Goal: Task Accomplishment & Management: Manage account settings

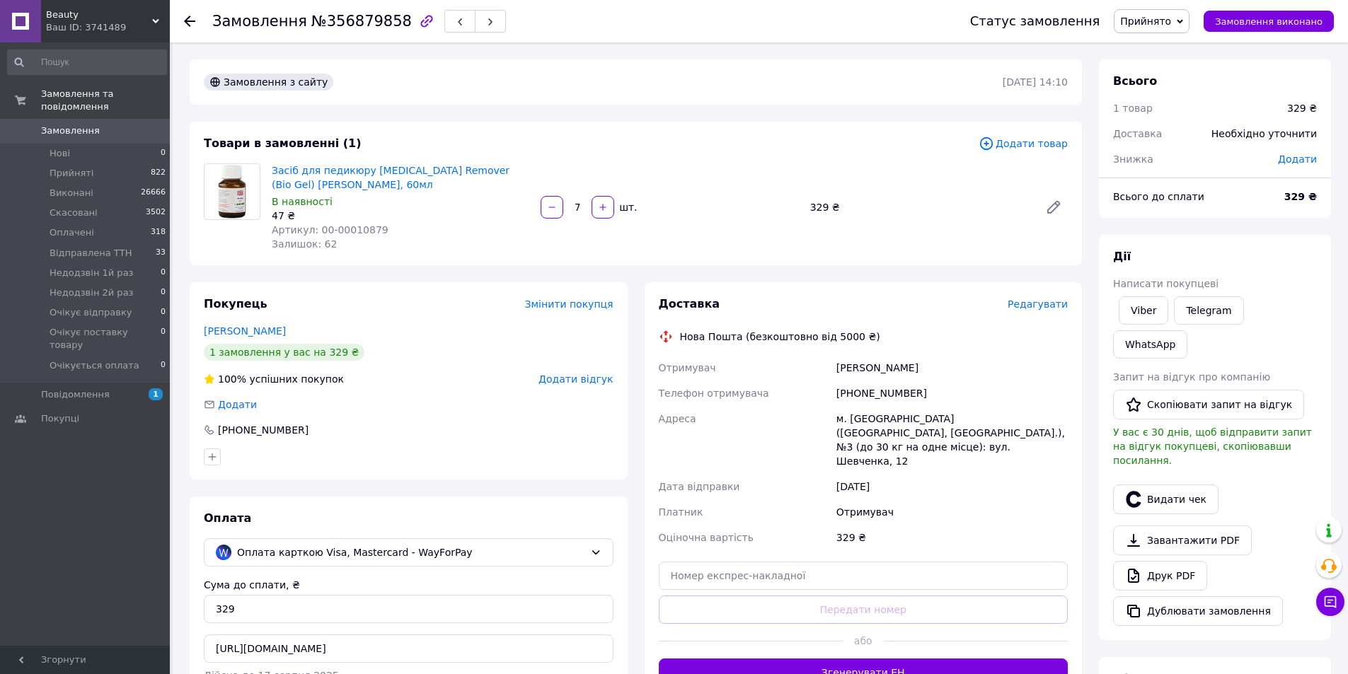
scroll to position [270, 0]
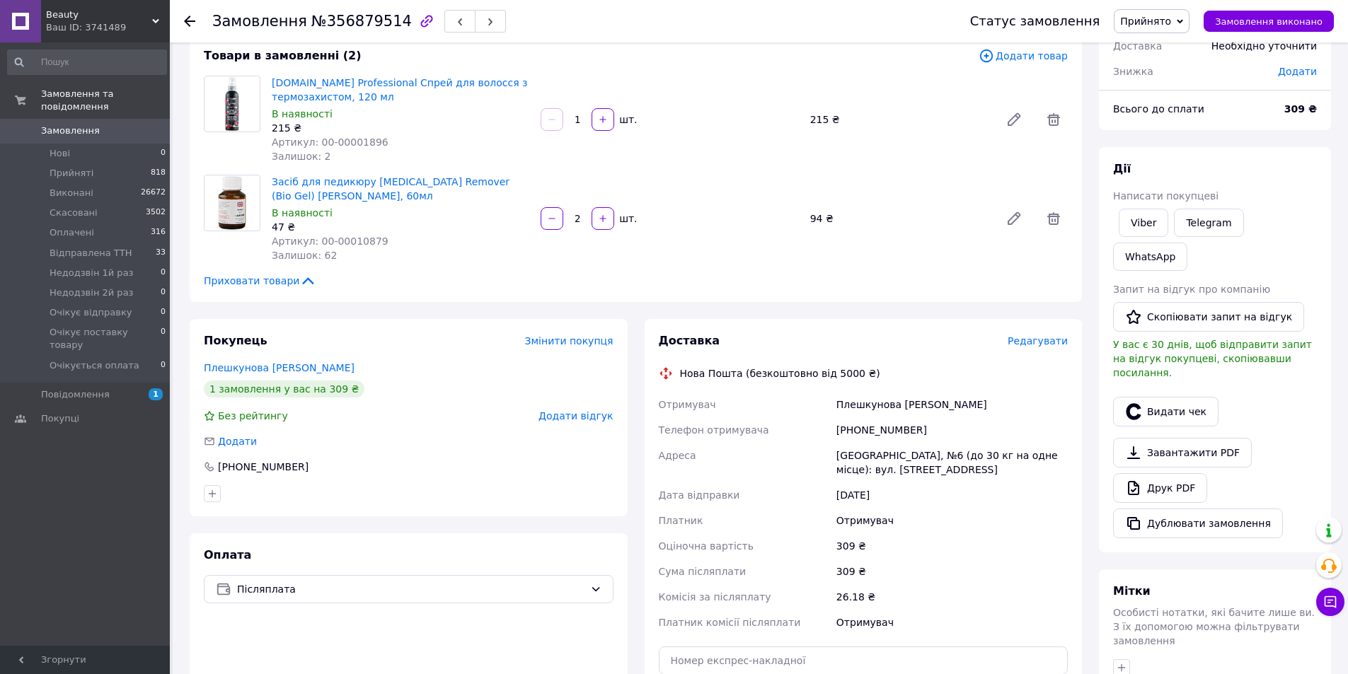
scroll to position [69, 0]
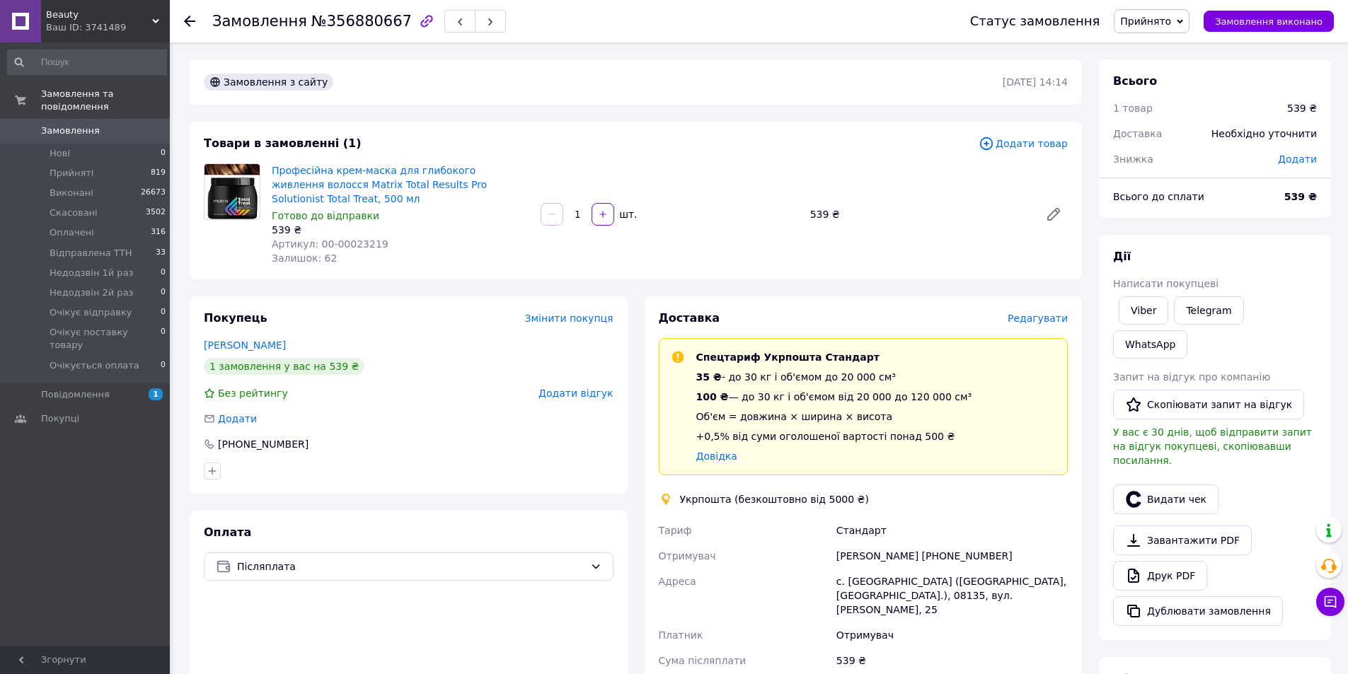
click at [155, 21] on use at bounding box center [155, 21] width 7 height 4
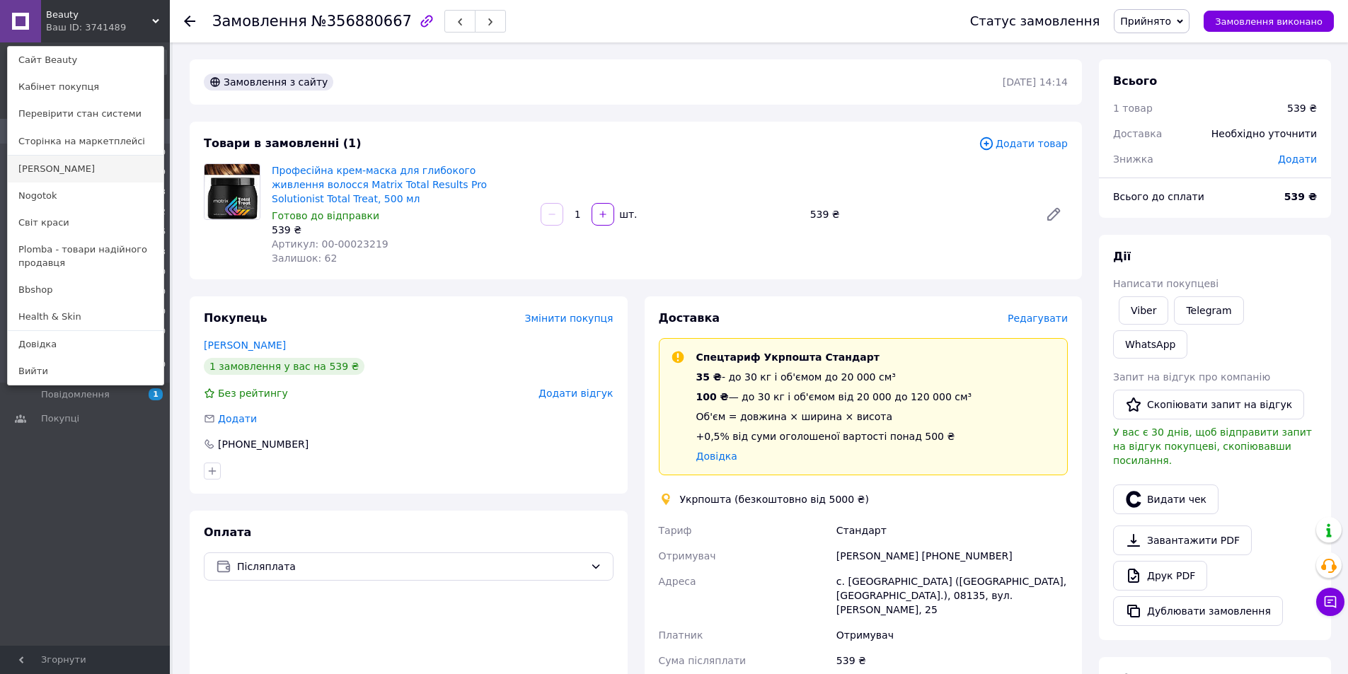
click at [71, 167] on link "[PERSON_NAME]" at bounding box center [86, 169] width 156 height 27
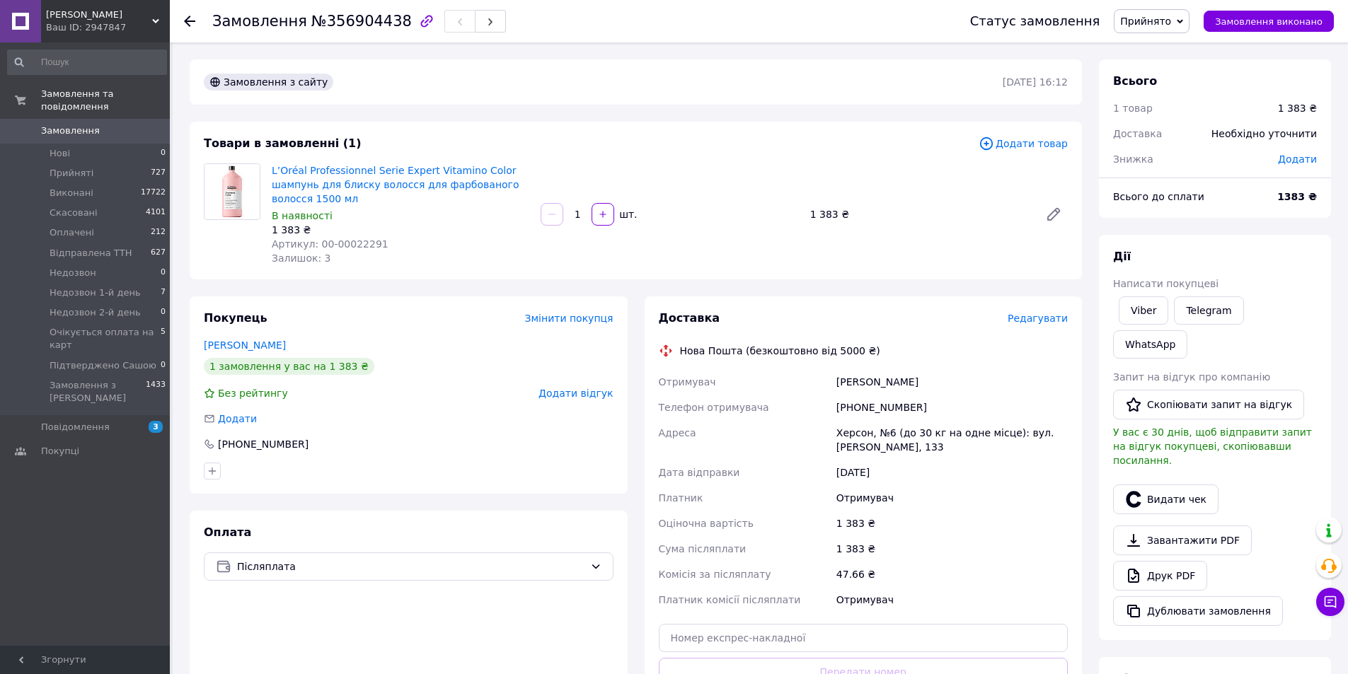
click at [151, 14] on span "[PERSON_NAME]" at bounding box center [99, 14] width 106 height 13
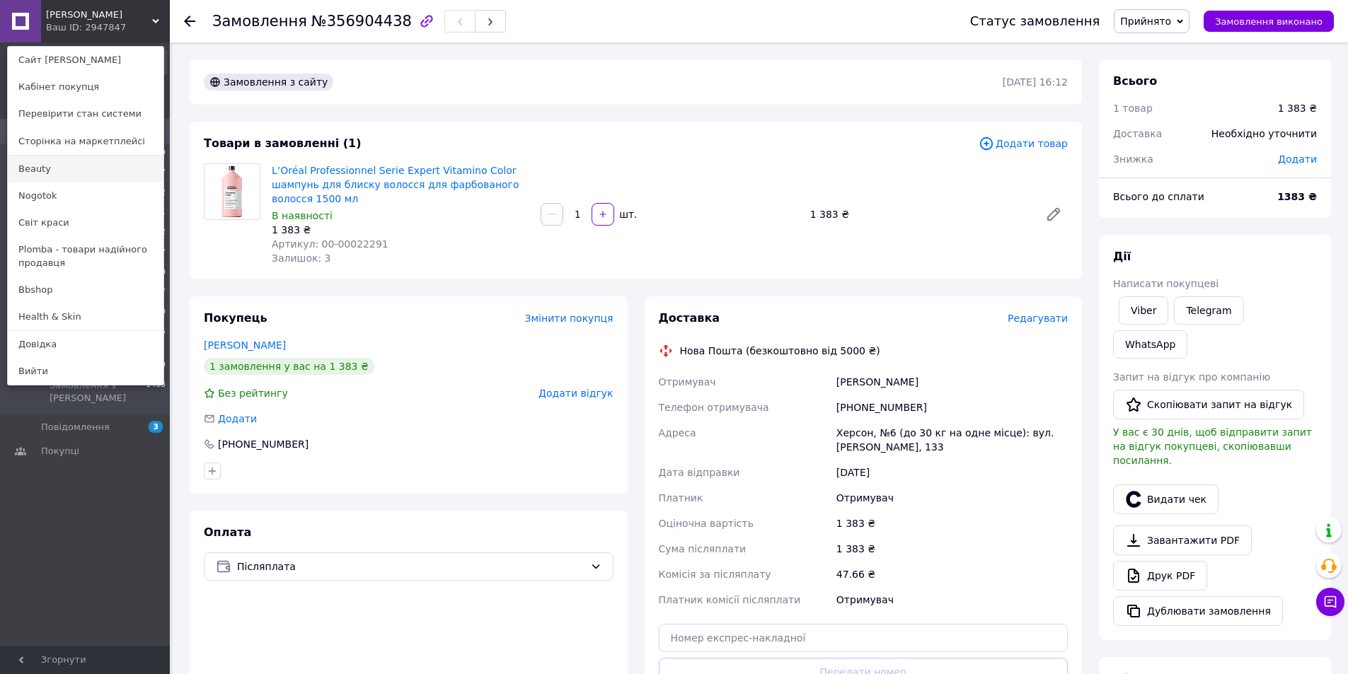
drag, startPoint x: 41, startPoint y: 170, endPoint x: 401, endPoint y: 88, distance: 369.3
click at [42, 170] on link "Beauty" at bounding box center [86, 169] width 156 height 27
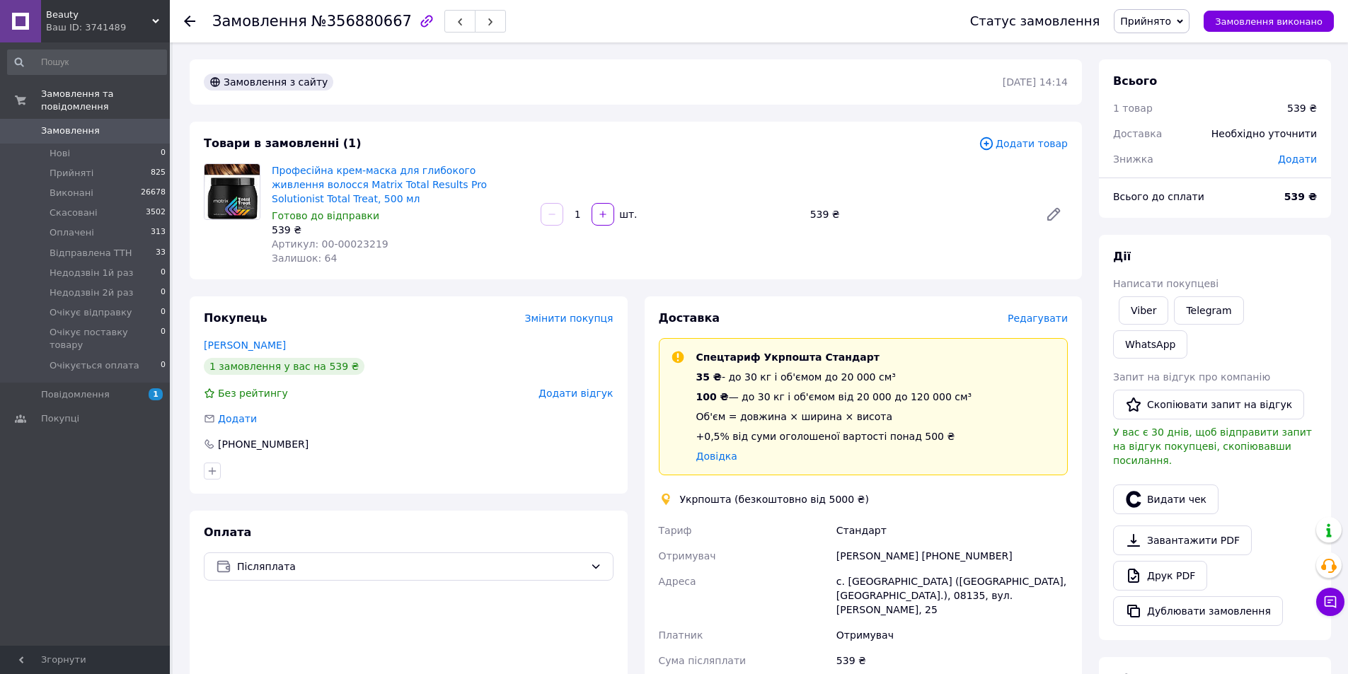
click at [1164, 19] on span "Прийнято" at bounding box center [1145, 21] width 51 height 11
click at [1183, 109] on li "Відправлена ТТН" at bounding box center [1178, 113] width 129 height 21
drag, startPoint x: 149, startPoint y: 13, endPoint x: 121, endPoint y: 96, distance: 87.2
click at [148, 13] on span "Beauty" at bounding box center [99, 14] width 106 height 13
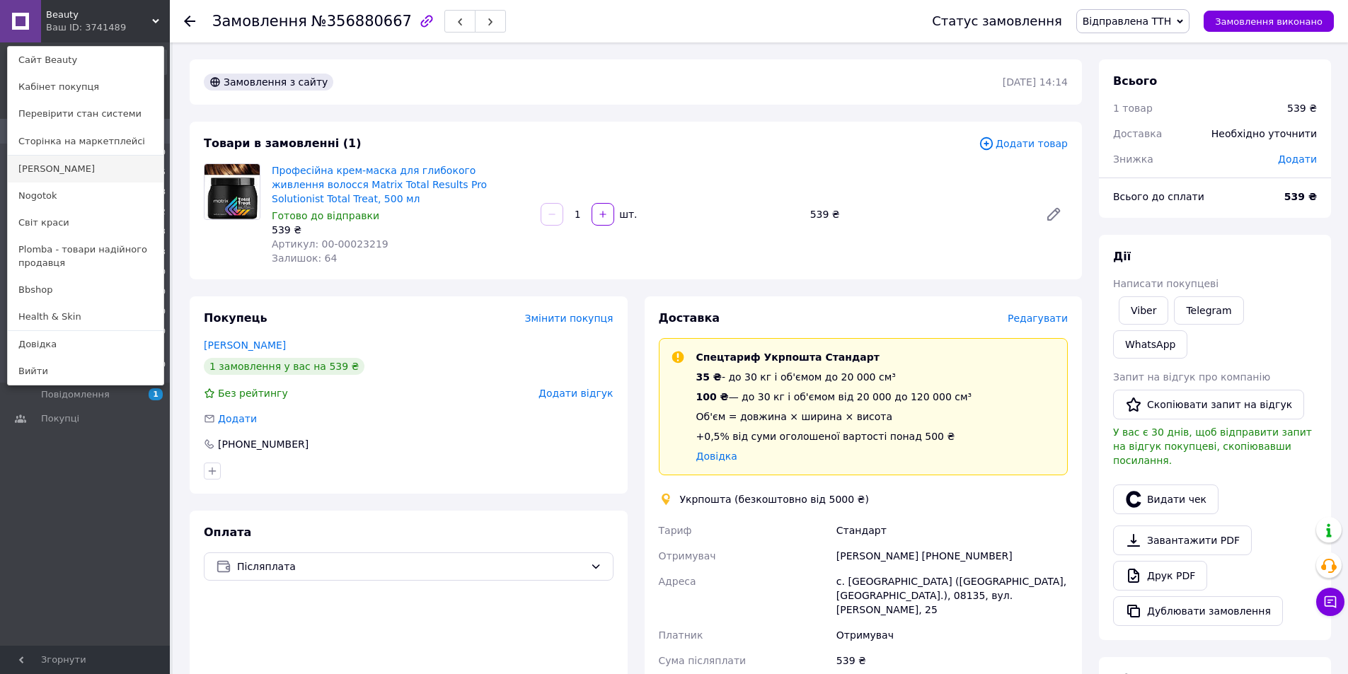
click at [52, 175] on link "[PERSON_NAME]" at bounding box center [86, 169] width 156 height 27
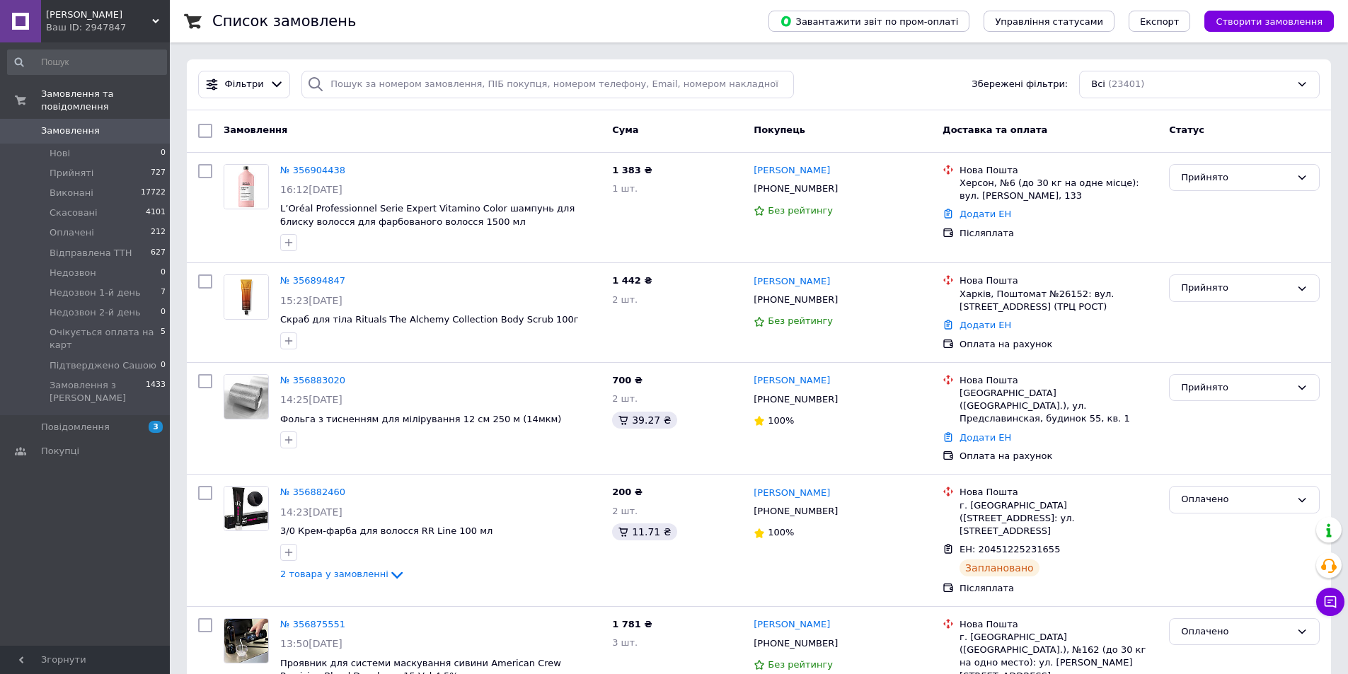
click at [158, 11] on div "Johnny Hair Ваш ID: 2947847" at bounding box center [105, 21] width 129 height 42
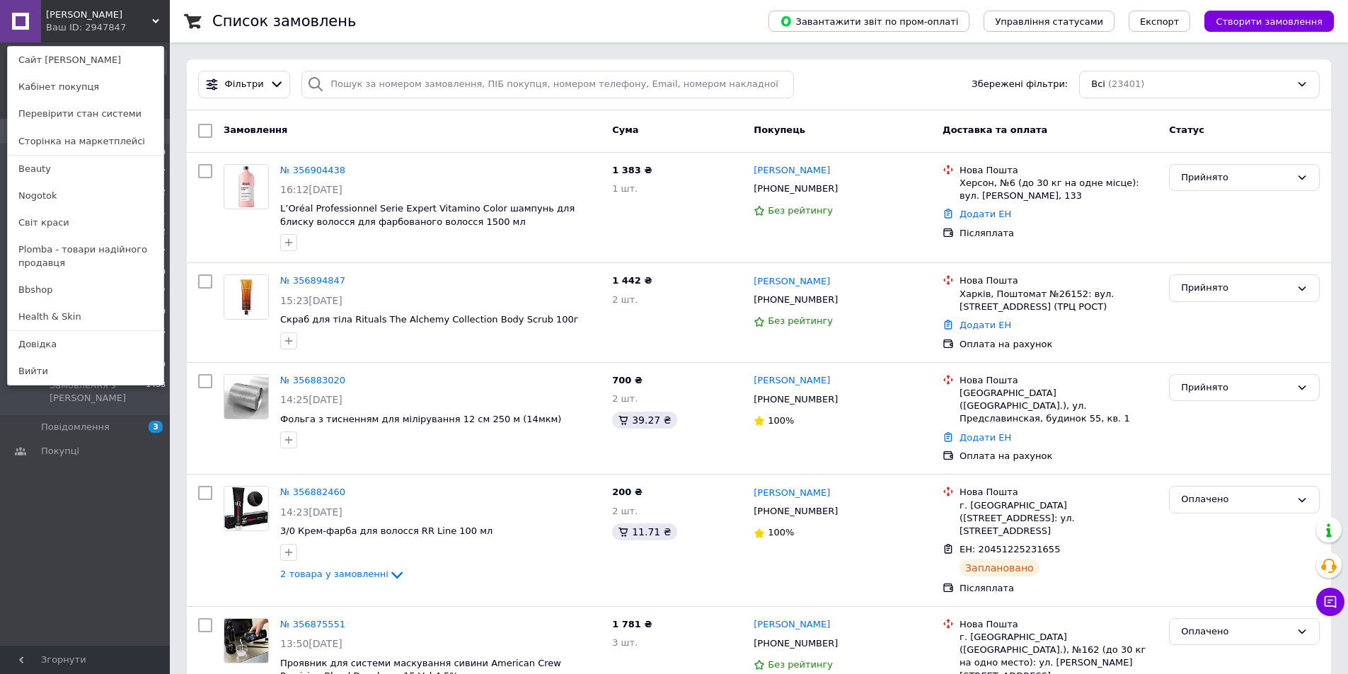
drag, startPoint x: 37, startPoint y: 170, endPoint x: 53, endPoint y: 170, distance: 15.6
click at [38, 170] on link "Beauty" at bounding box center [86, 169] width 156 height 27
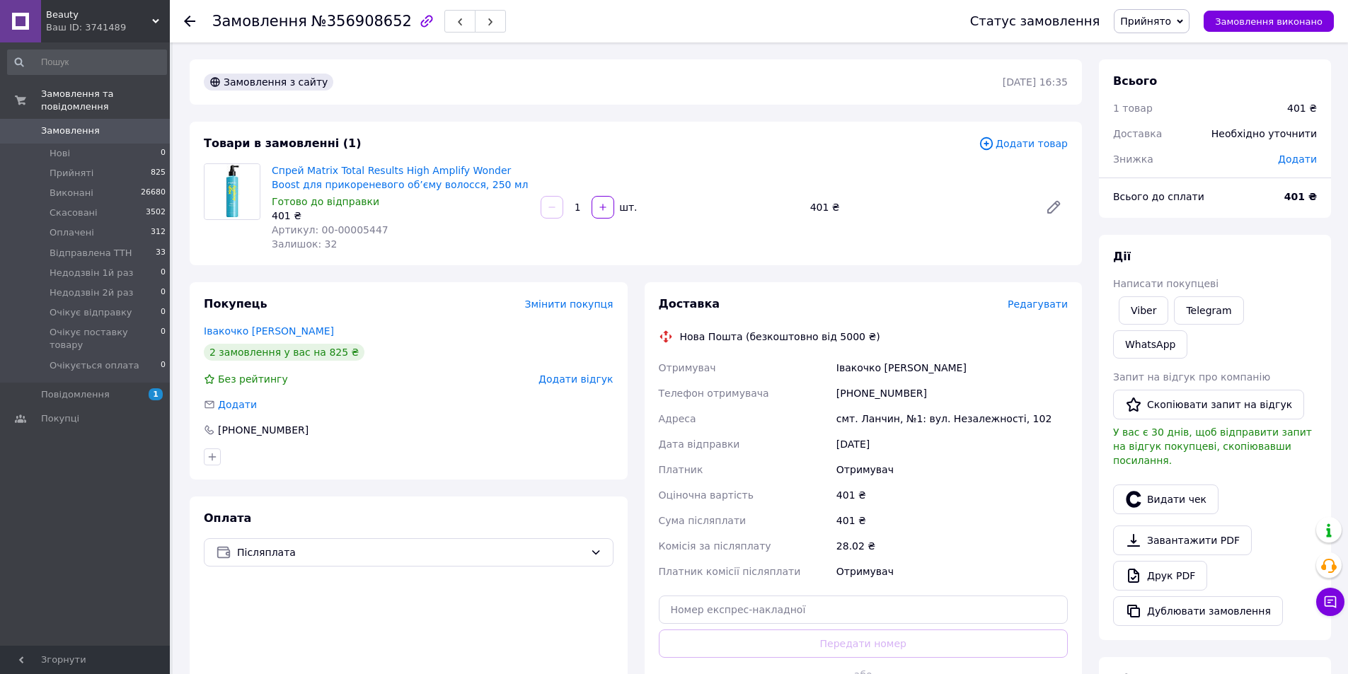
scroll to position [263, 0]
